Goal: Check status: Check status

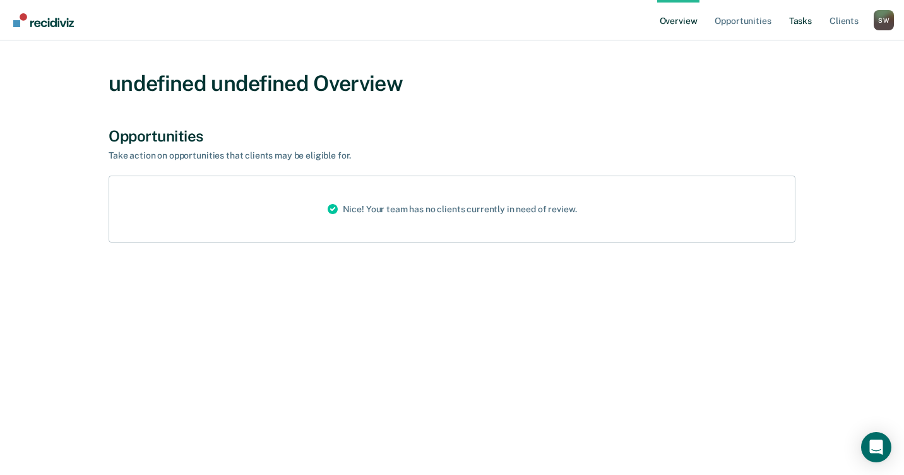
click at [795, 22] on link "Tasks" at bounding box center [800, 20] width 28 height 40
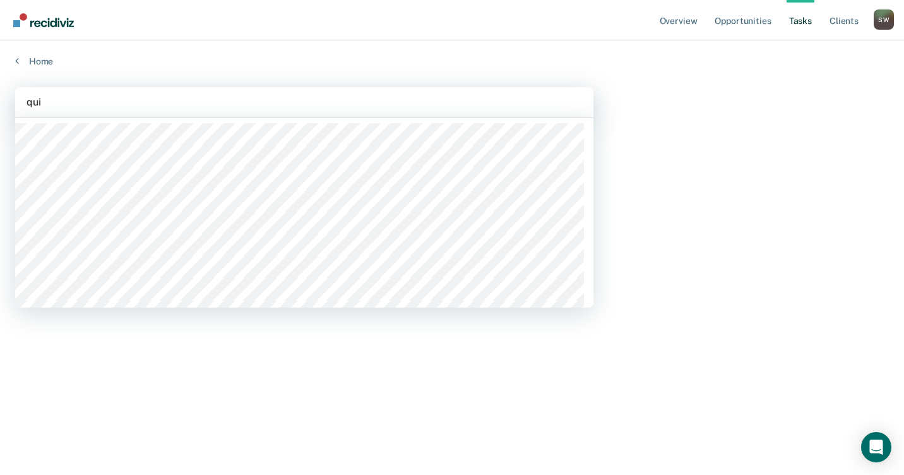
type input "quin"
type input "kimi"
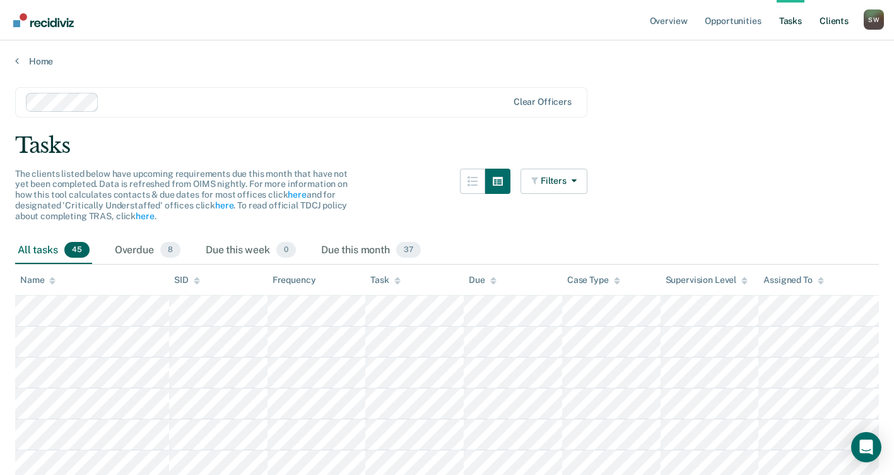
click at [825, 23] on link "Client s" at bounding box center [834, 20] width 34 height 40
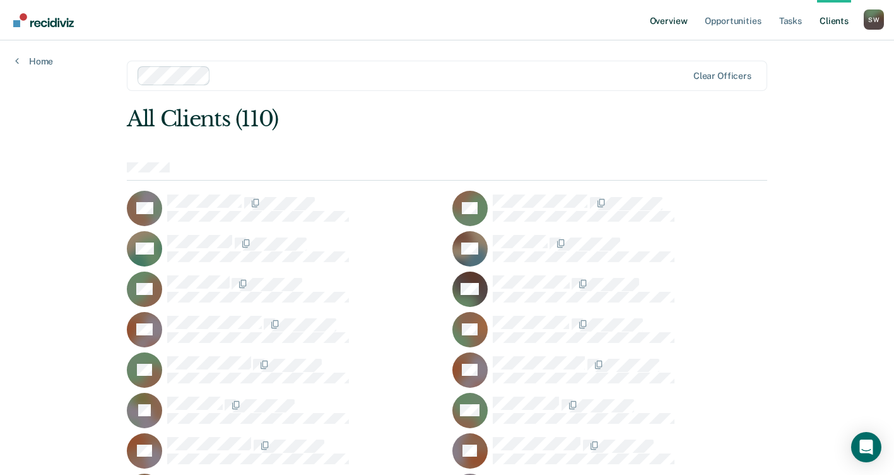
click at [678, 23] on link "Overview" at bounding box center [668, 20] width 43 height 40
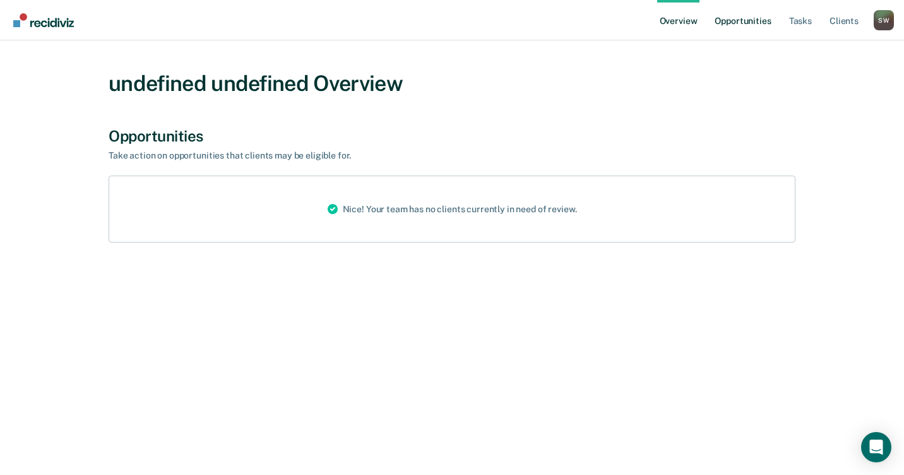
click at [738, 23] on link "Opportunities" at bounding box center [742, 20] width 61 height 40
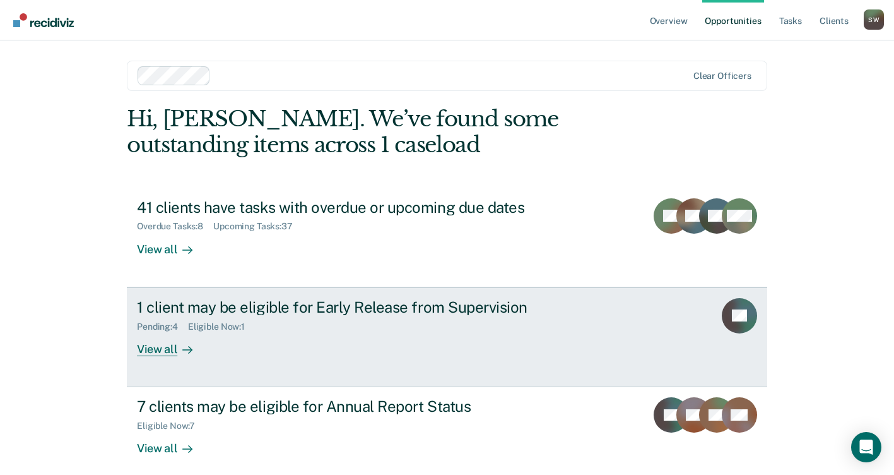
click at [340, 307] on div "1 client may be eligible for Early Release from Supervision" at bounding box center [358, 307] width 443 height 18
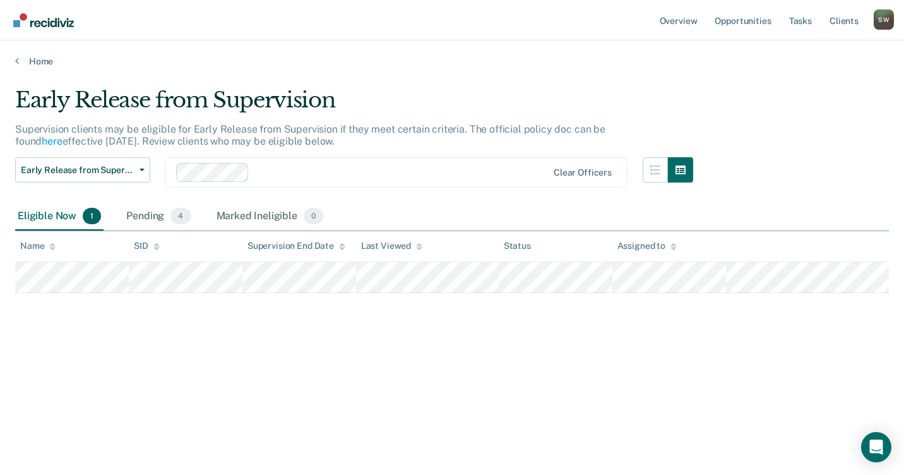
click at [52, 217] on div "Eligible Now 1" at bounding box center [59, 217] width 88 height 28
click at [90, 215] on span "1" at bounding box center [92, 216] width 18 height 16
click at [137, 214] on div "Pending 4" at bounding box center [158, 217] width 69 height 28
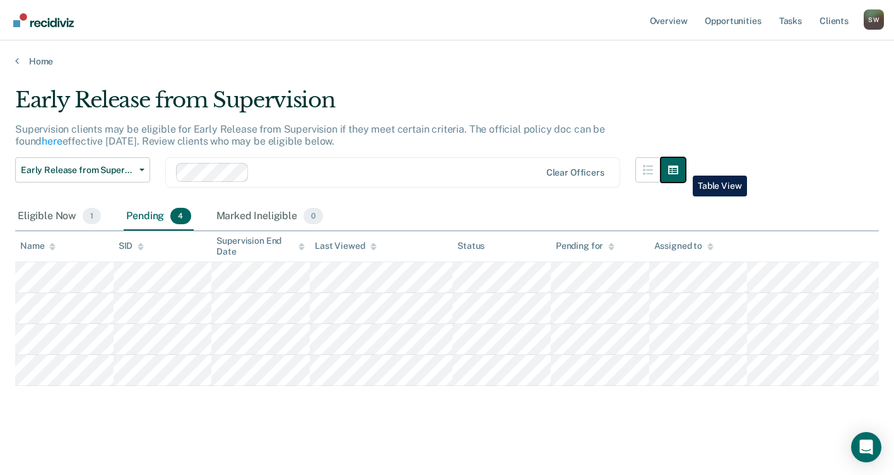
click at [678, 166] on icon "button" at bounding box center [673, 169] width 10 height 9
click at [653, 170] on icon "button" at bounding box center [648, 170] width 10 height 10
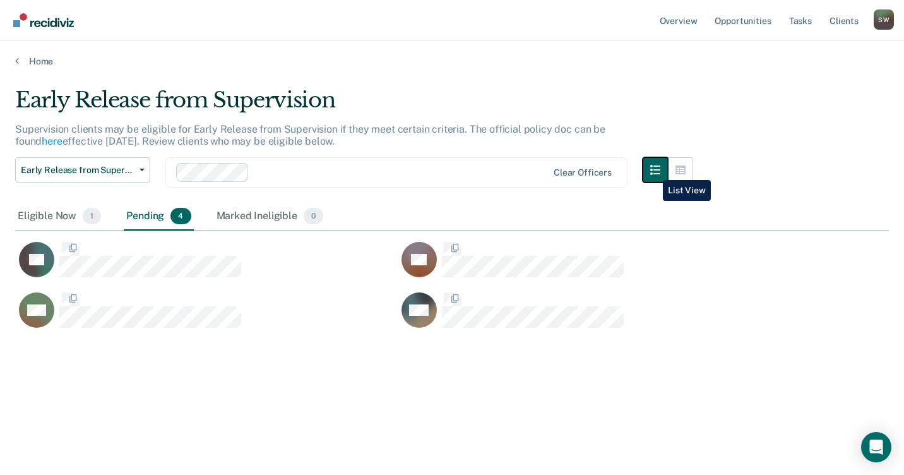
scroll to position [283, 864]
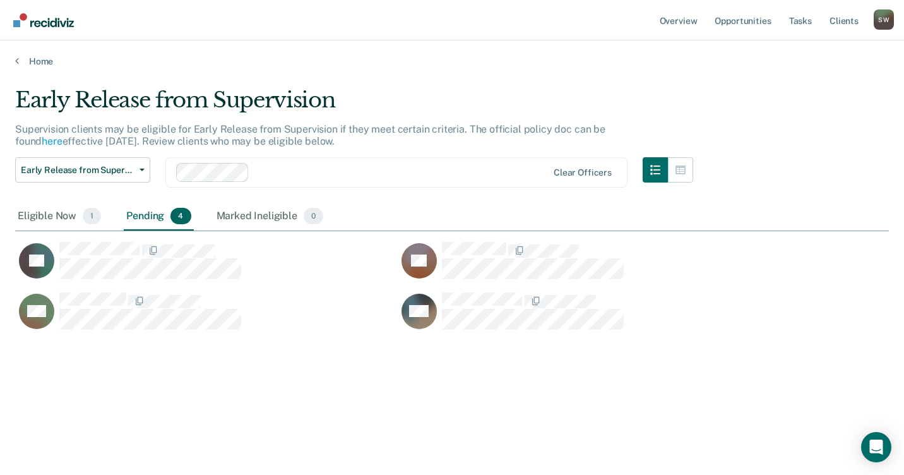
drag, startPoint x: 452, startPoint y: 203, endPoint x: 737, endPoint y: 208, distance: 284.7
click at [737, 208] on div "Eligible Now 1 Pending 4 Marked Ineligible 0" at bounding box center [451, 217] width 873 height 28
click at [18, 63] on icon at bounding box center [17, 61] width 4 height 10
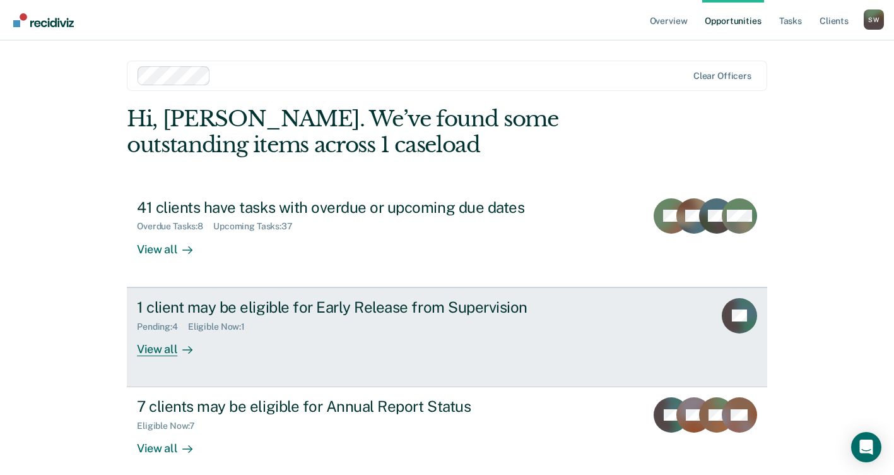
click at [448, 334] on div "1 client may be eligible for Early Release from Supervision Pending : 4 Eligibl…" at bounding box center [373, 327] width 473 height 58
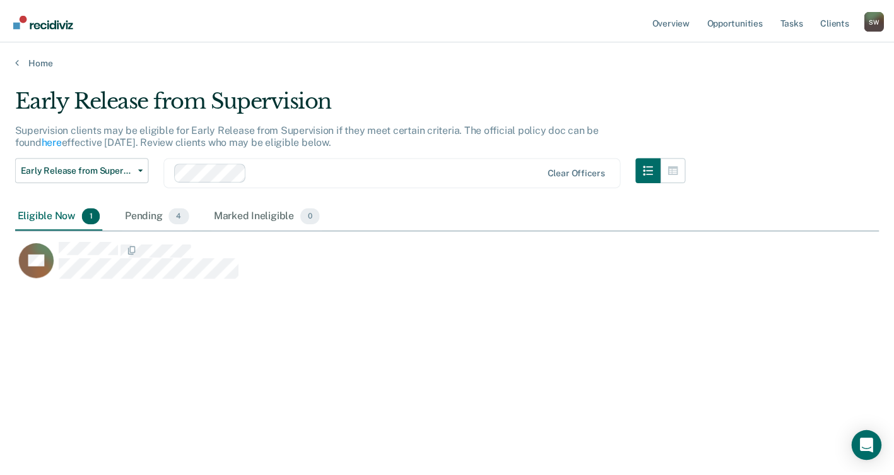
scroll to position [283, 864]
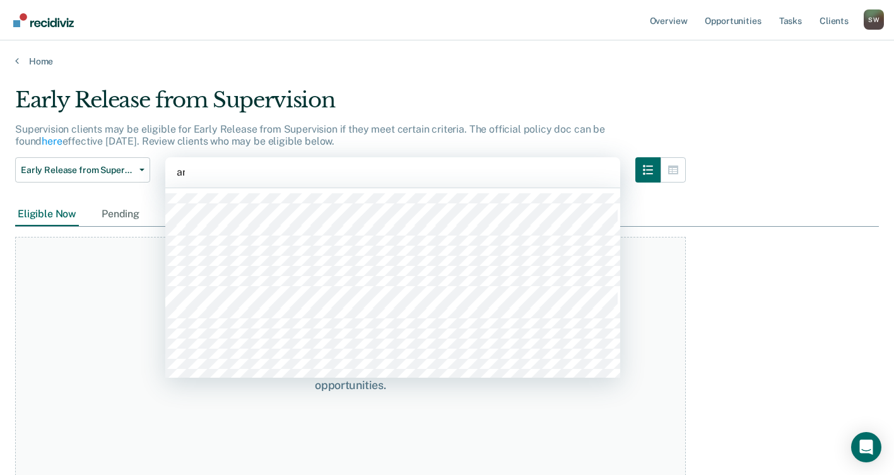
type input "anto"
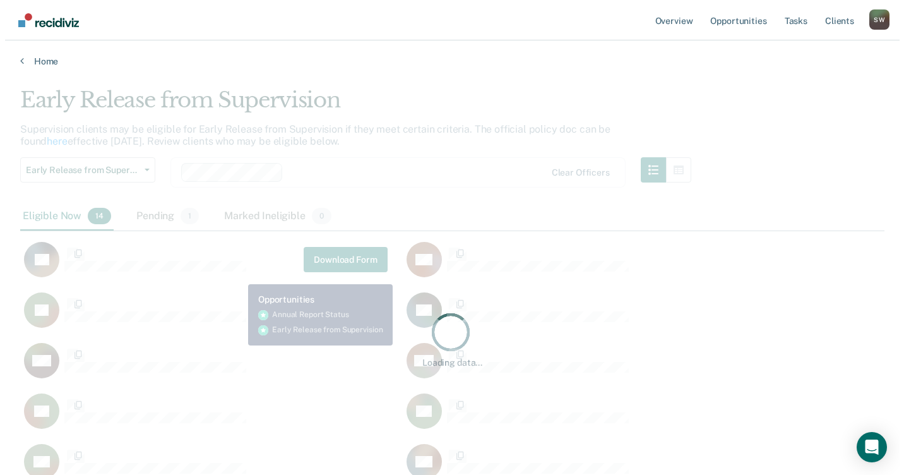
scroll to position [10, 10]
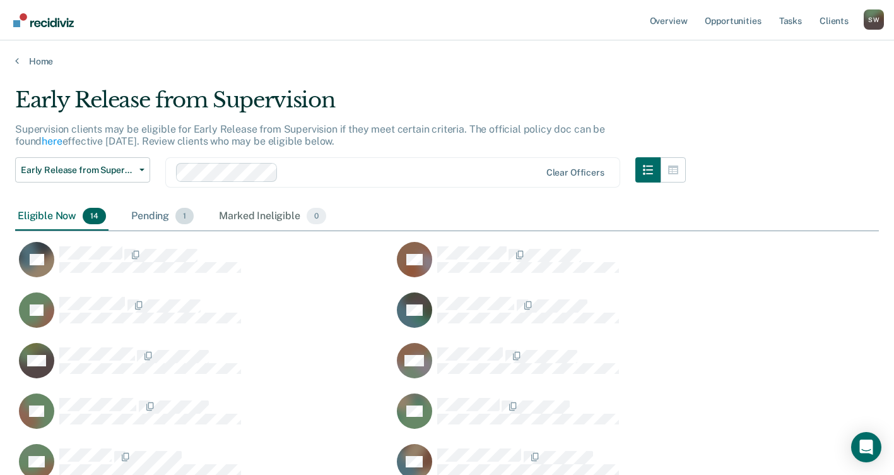
click at [146, 215] on div "Pending 1" at bounding box center [163, 217] width 68 height 28
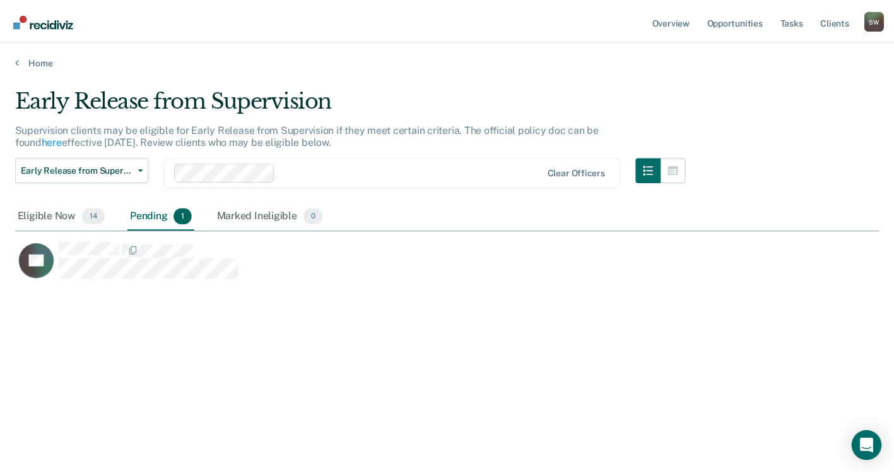
scroll to position [283, 864]
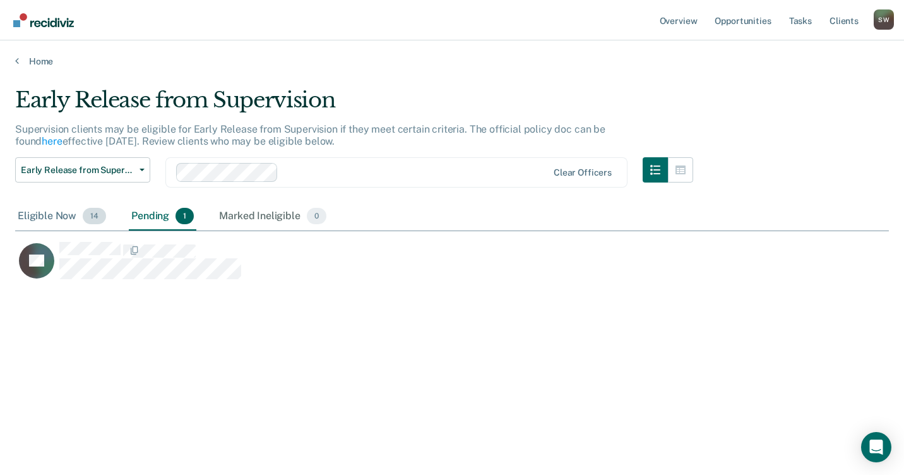
click at [57, 213] on div "Eligible Now 14" at bounding box center [61, 217] width 93 height 28
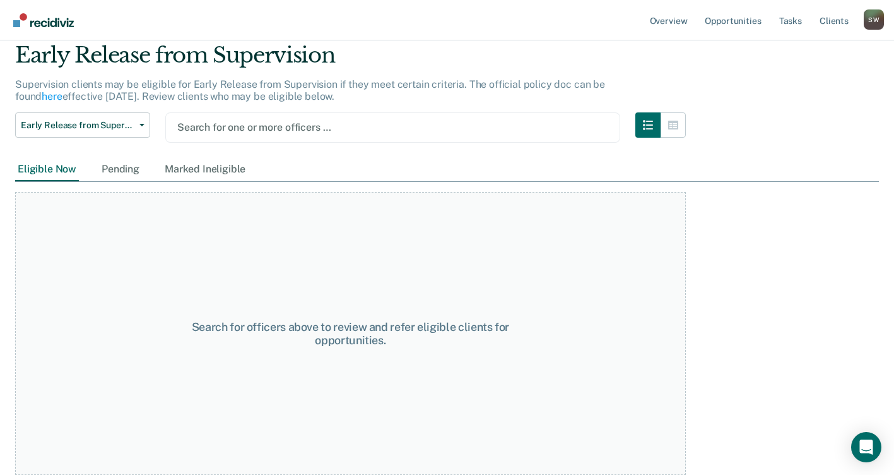
scroll to position [45, 0]
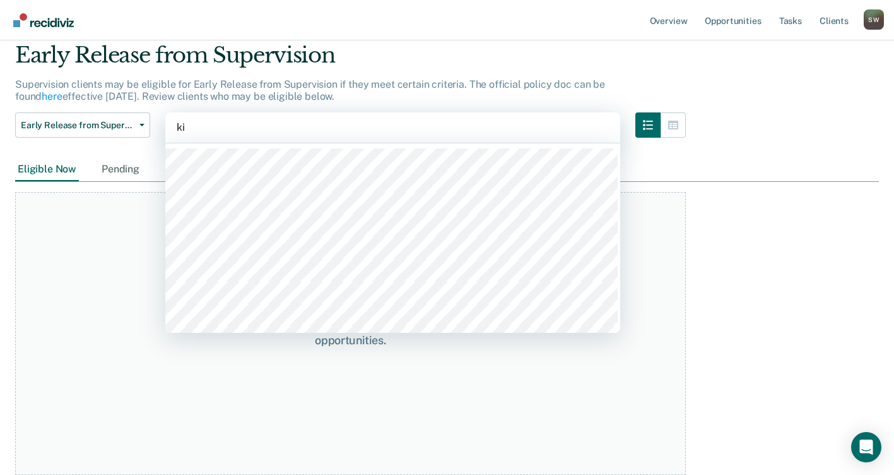
type input "[PERSON_NAME]"
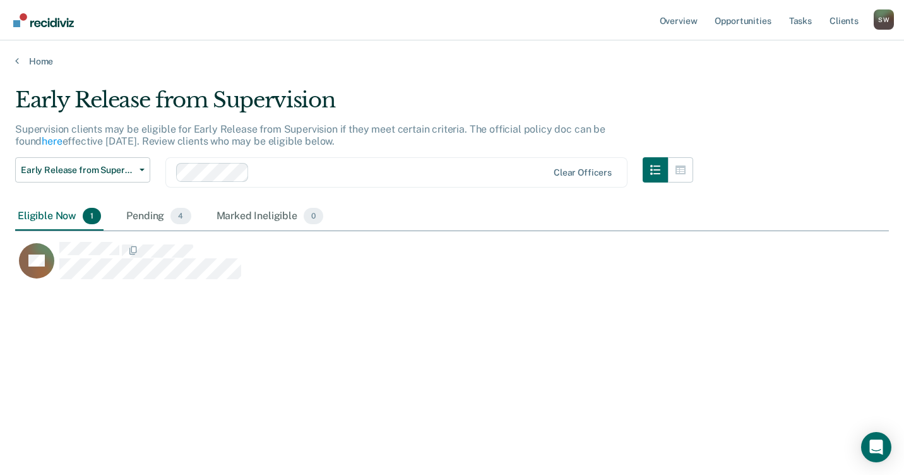
scroll to position [283, 864]
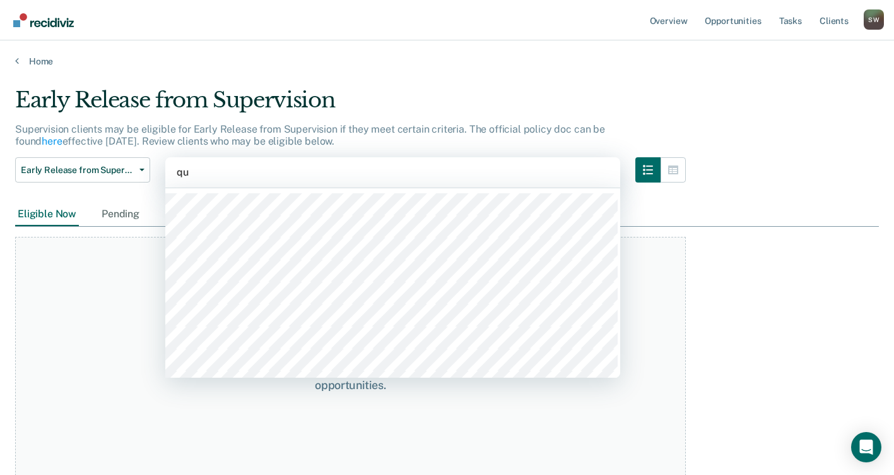
type input "qui"
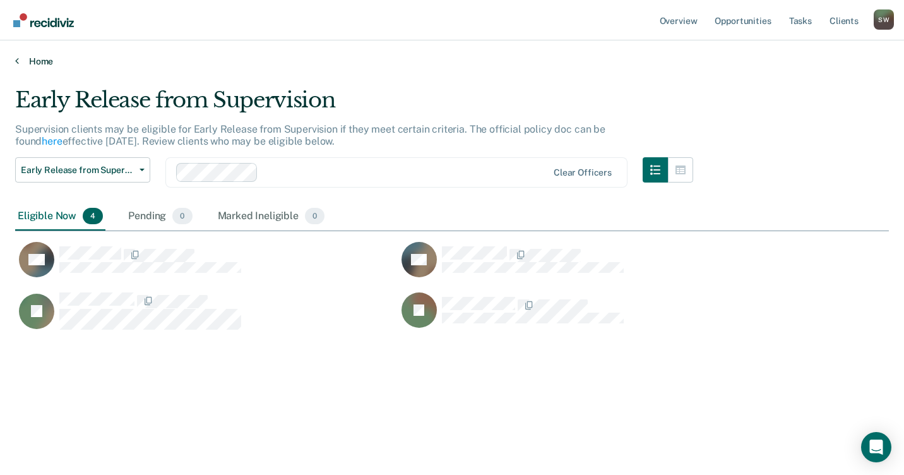
click at [16, 60] on icon at bounding box center [17, 61] width 4 height 10
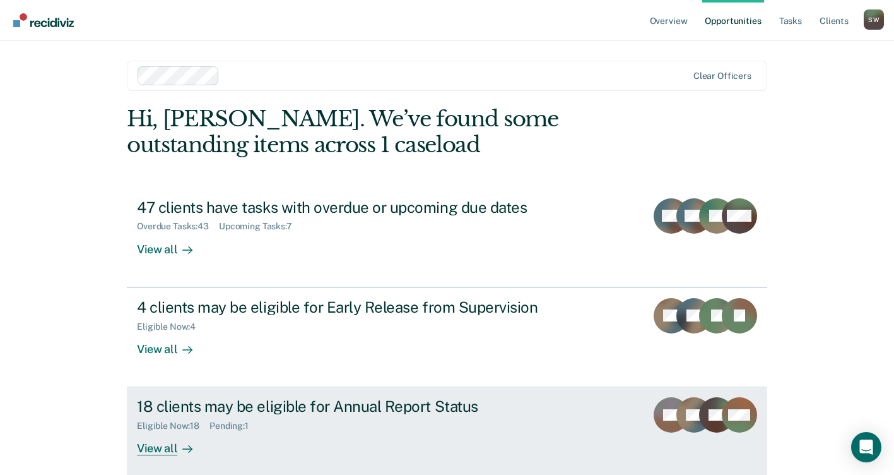
click at [324, 420] on div "Eligible Now : 18 Pending : 1" at bounding box center [358, 423] width 443 height 16
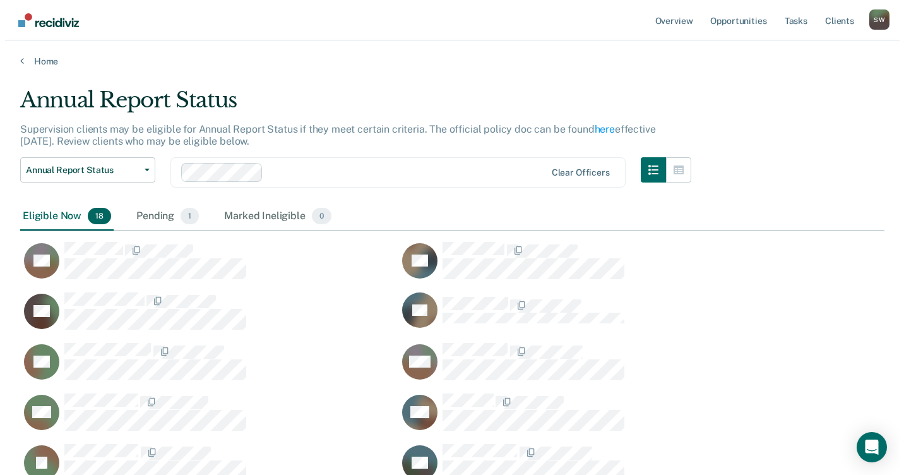
scroll to position [594, 854]
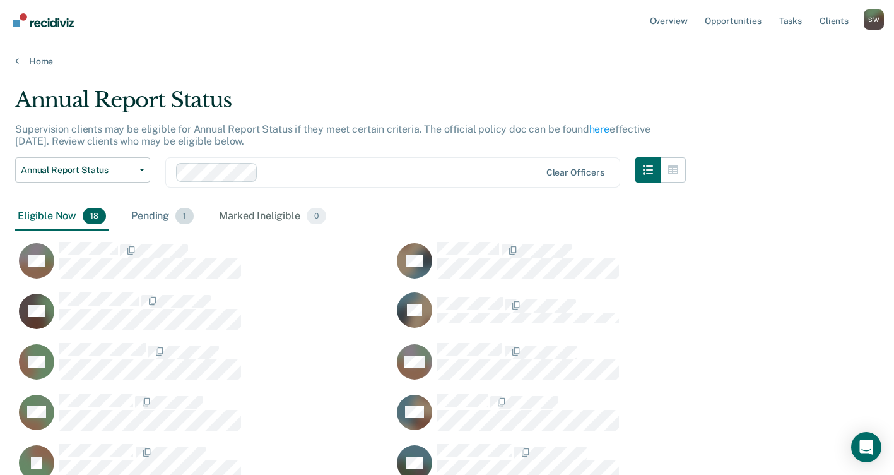
click at [155, 216] on div "Pending 1" at bounding box center [163, 217] width 68 height 28
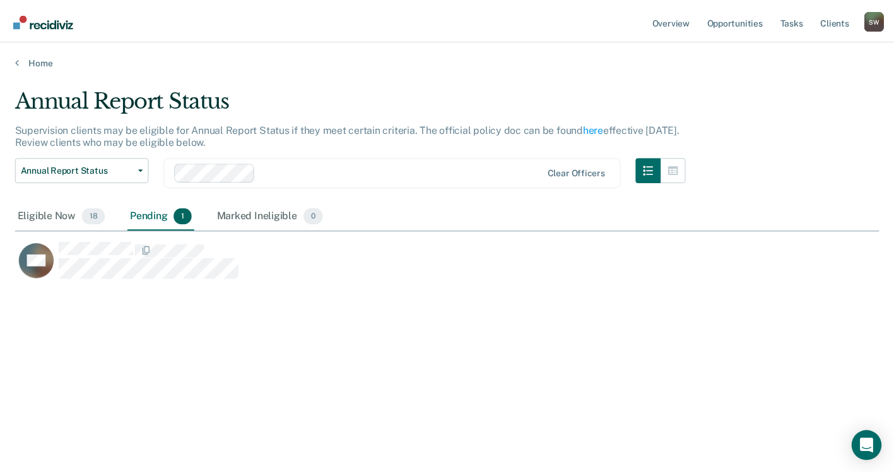
scroll to position [283, 864]
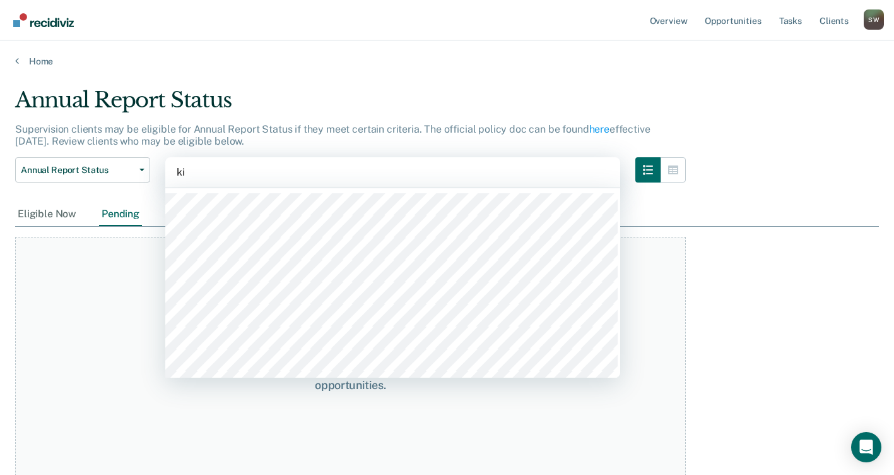
type input "[PERSON_NAME]"
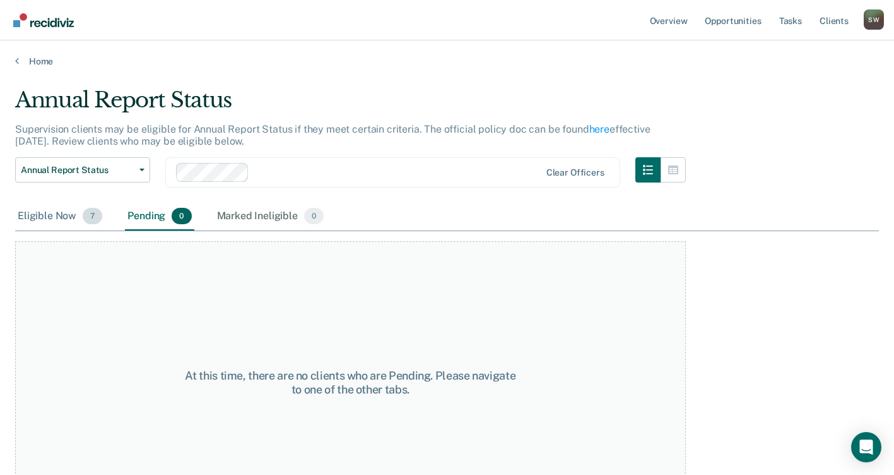
click at [86, 217] on span "7" at bounding box center [93, 216] width 20 height 16
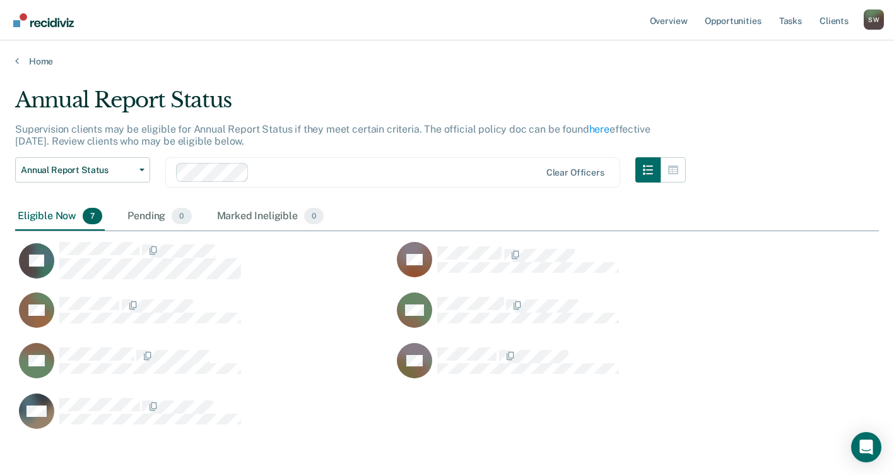
scroll to position [342, 854]
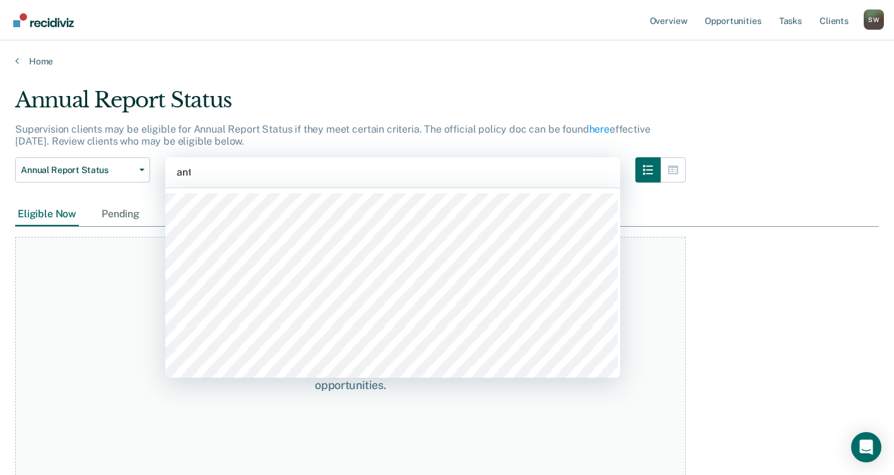
type input "anto"
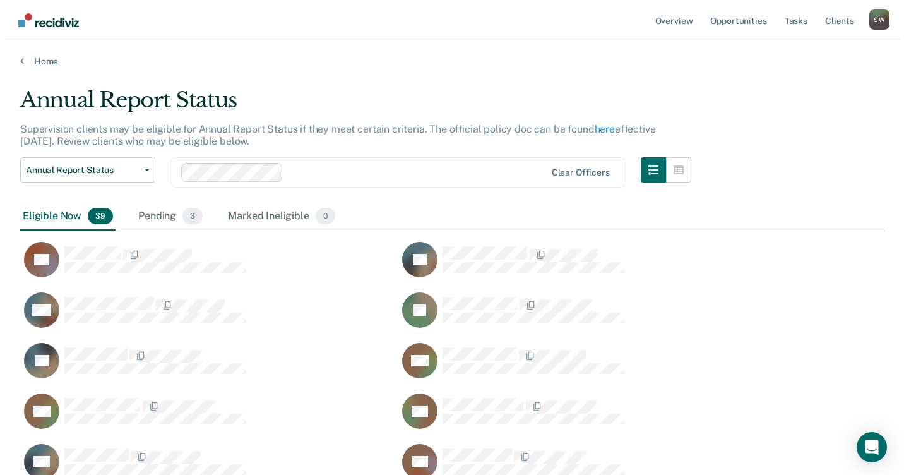
scroll to position [1150, 854]
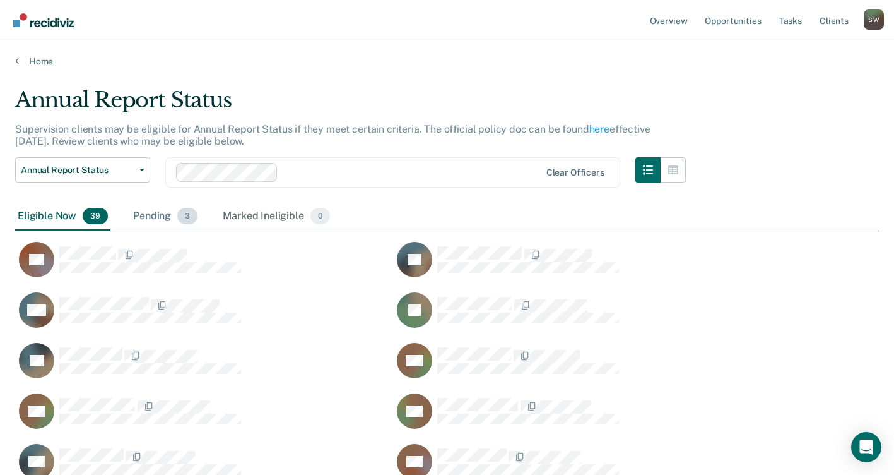
click at [146, 216] on div "Pending 3" at bounding box center [165, 217] width 69 height 28
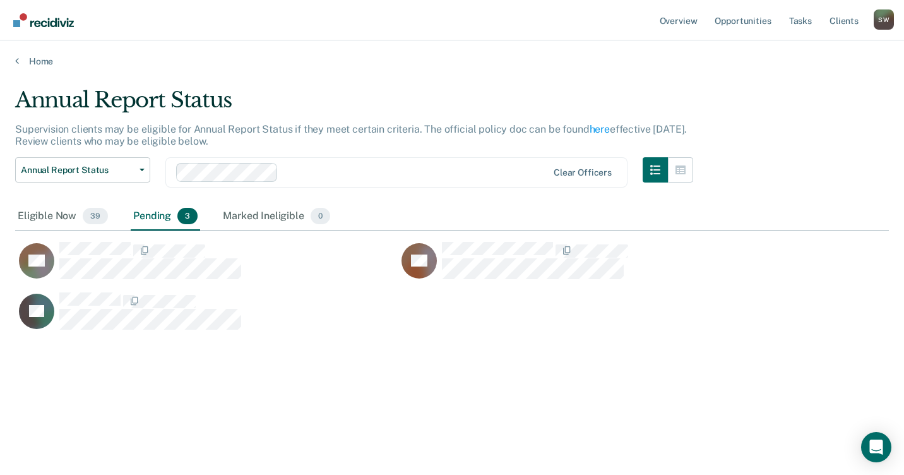
scroll to position [283, 864]
